Goal: Navigation & Orientation: Find specific page/section

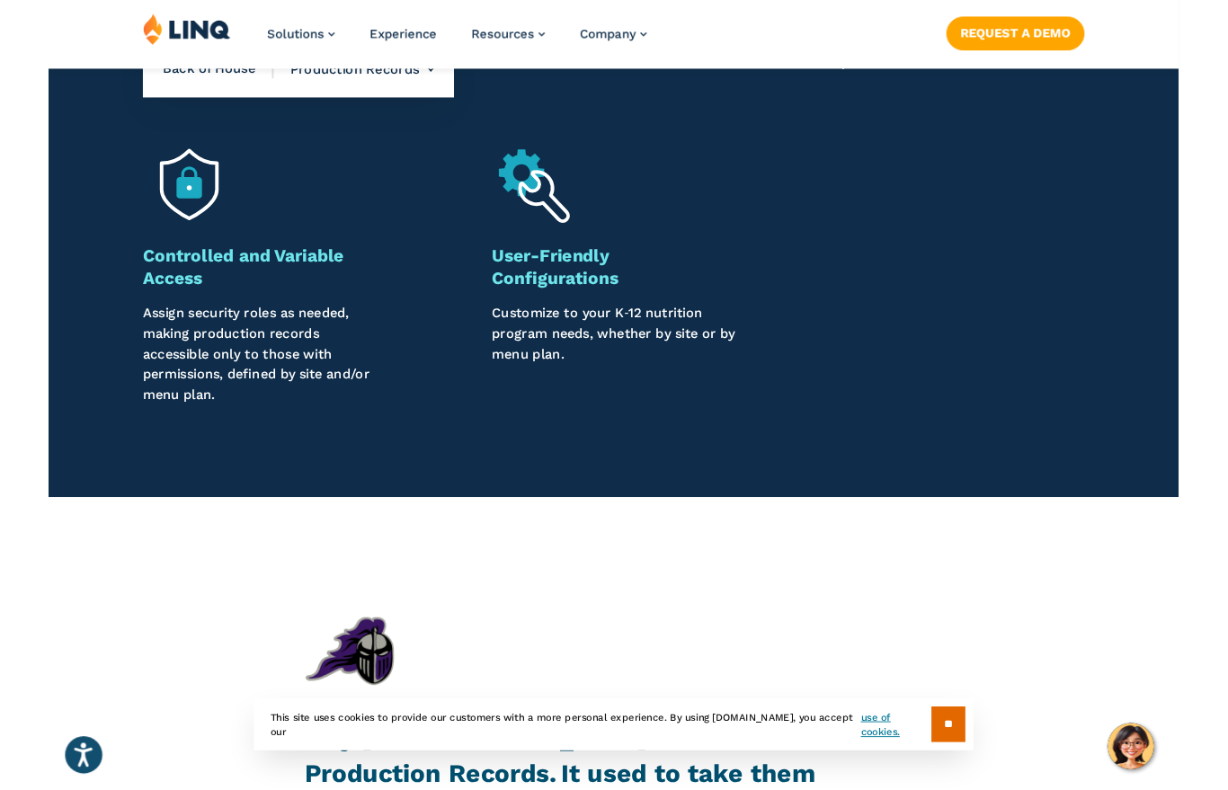
scroll to position [1684, 0]
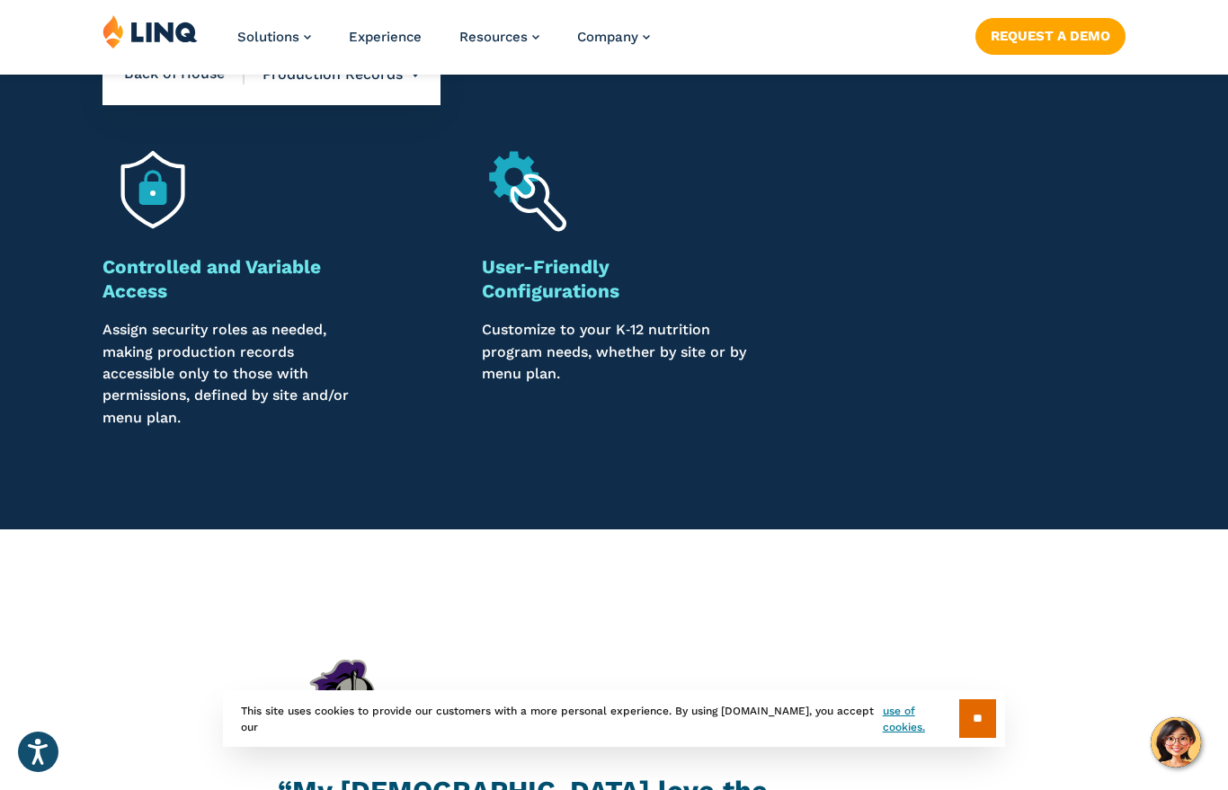
click at [971, 736] on input "**" at bounding box center [977, 718] width 37 height 39
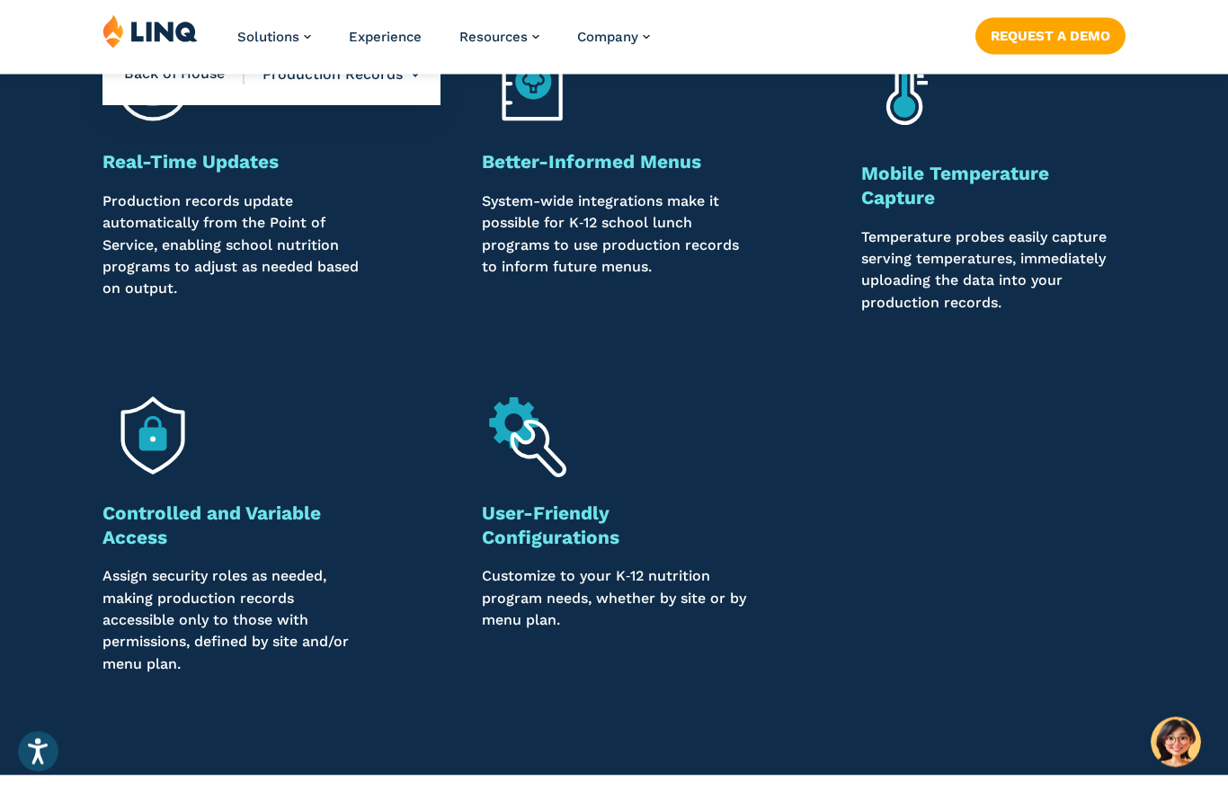
scroll to position [1441, 0]
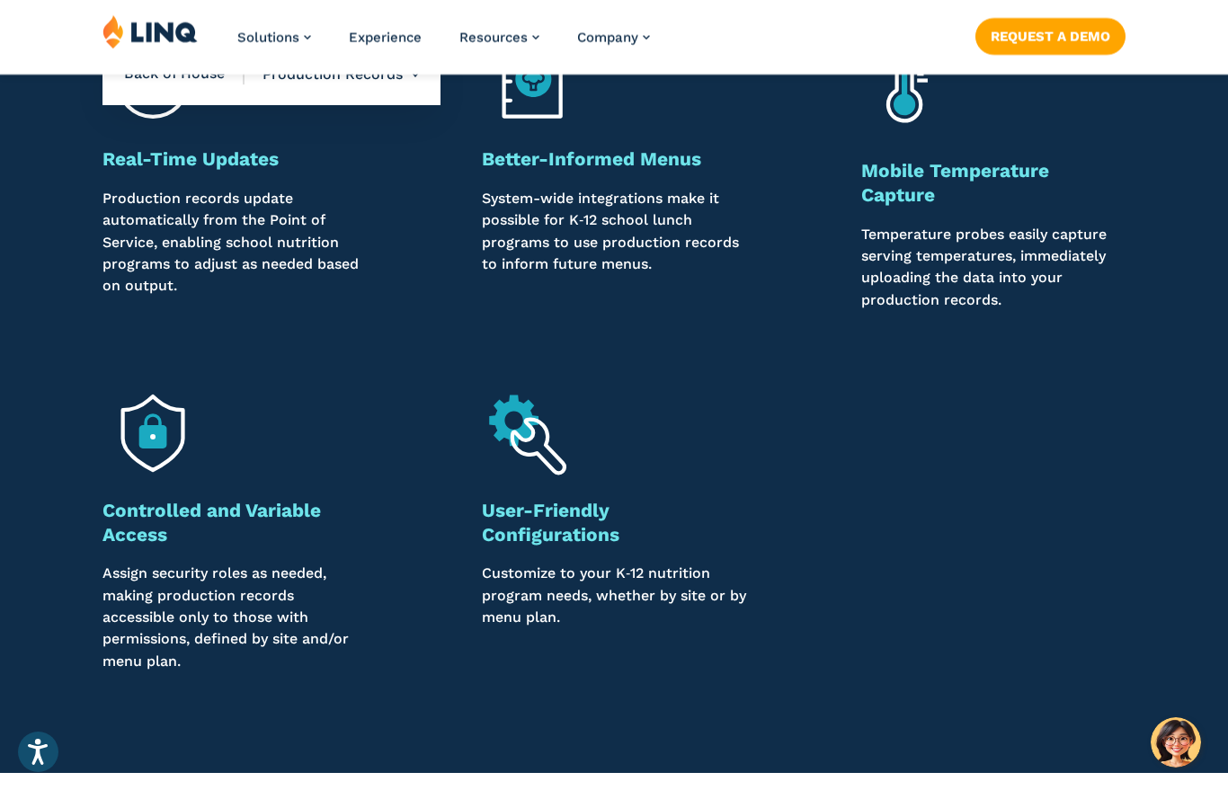
click at [286, 102] on li "Production Records Overview Inventory Management Menu Planning Production Recor…" at bounding box center [331, 74] width 174 height 63
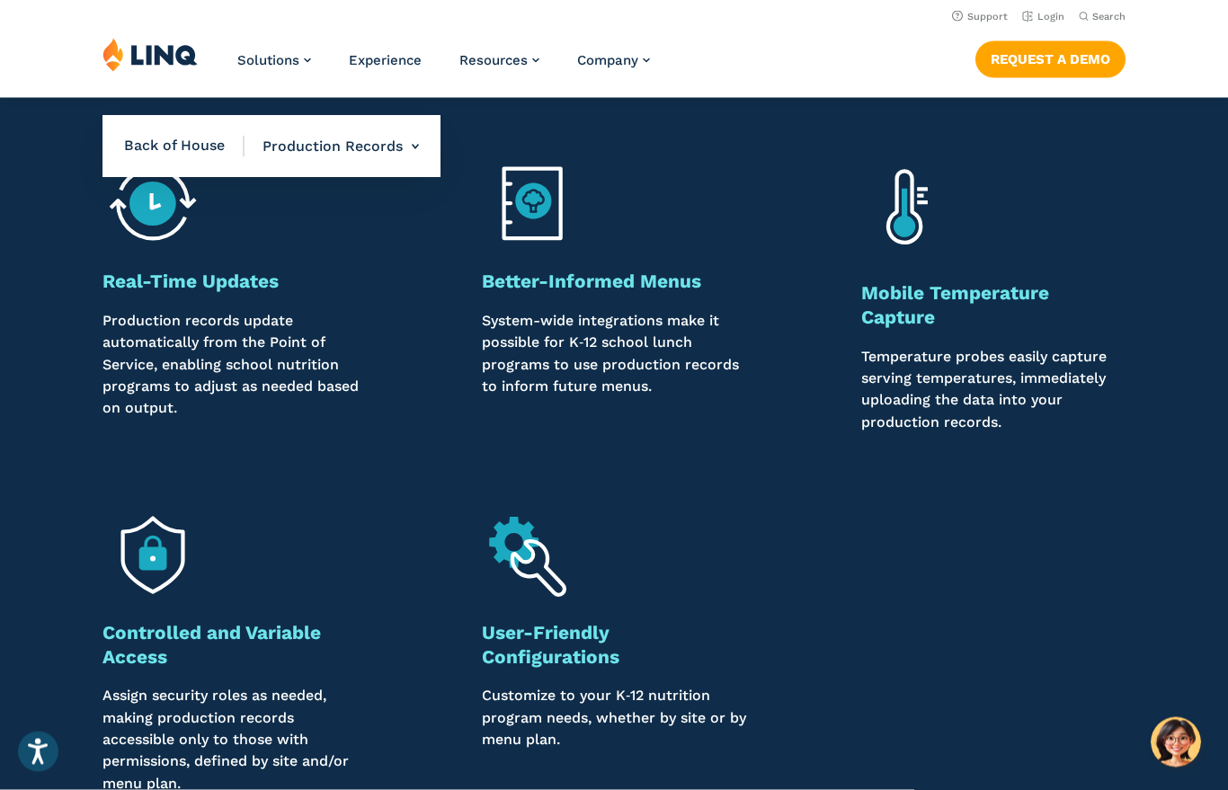
scroll to position [1319, 0]
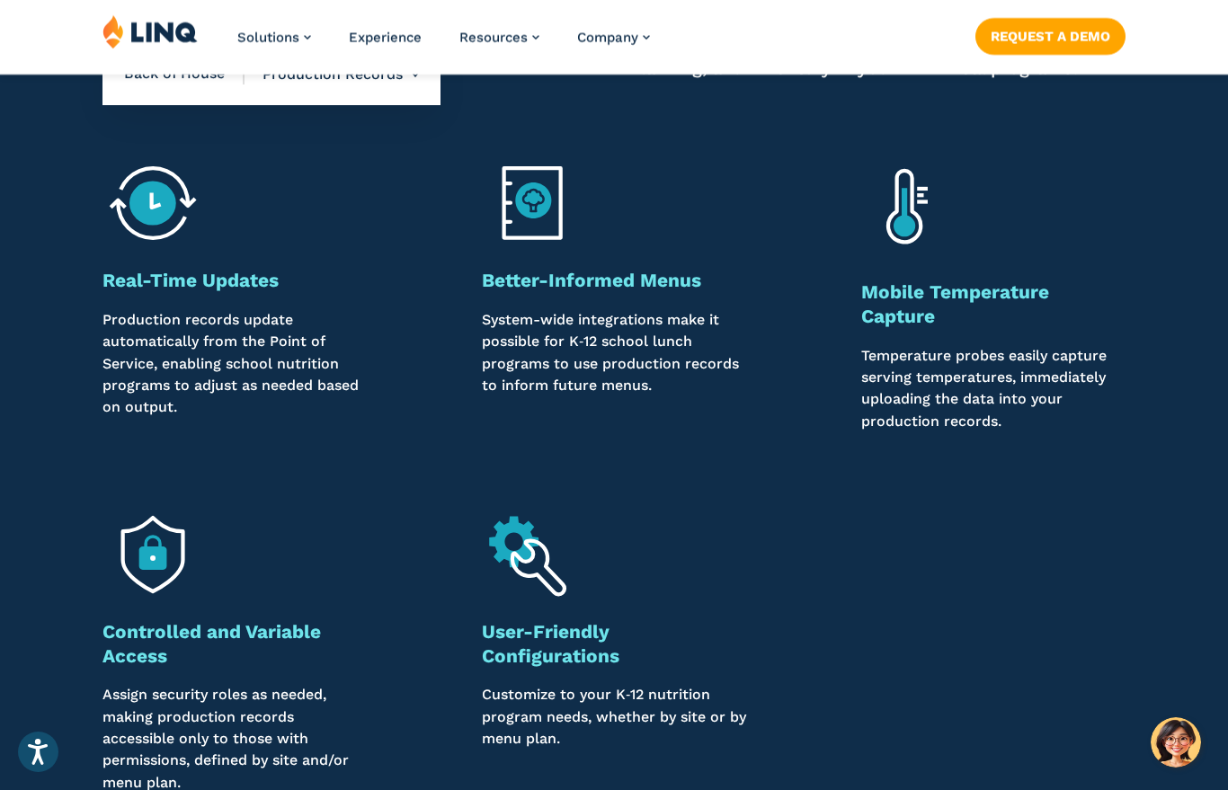
click at [319, 89] on li "Production Records Overview Inventory Management Menu Planning Production Recor…" at bounding box center [331, 74] width 174 height 63
click at [332, 77] on li "Production Records Overview Inventory Management Menu Planning Production Recor…" at bounding box center [331, 74] width 174 height 63
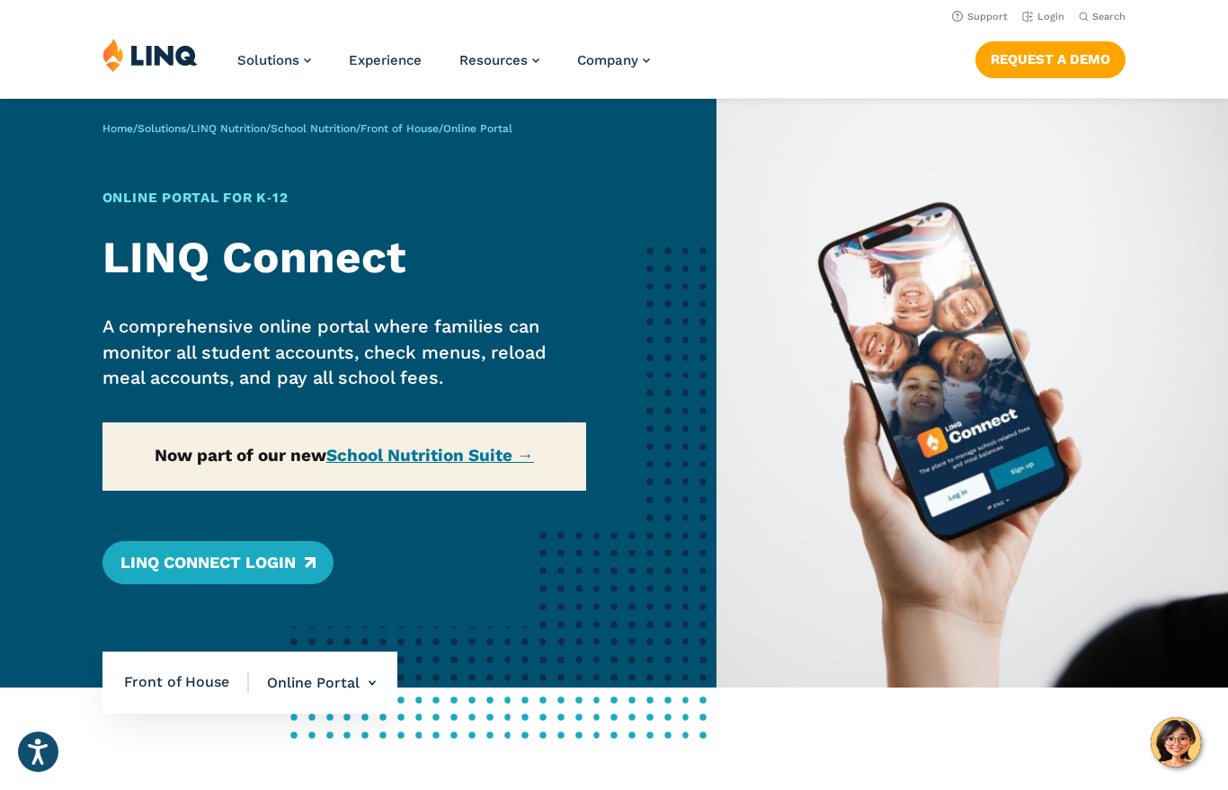
click at [278, 554] on link "LINQ Connect Login" at bounding box center [217, 562] width 231 height 43
